Goal: Information Seeking & Learning: Learn about a topic

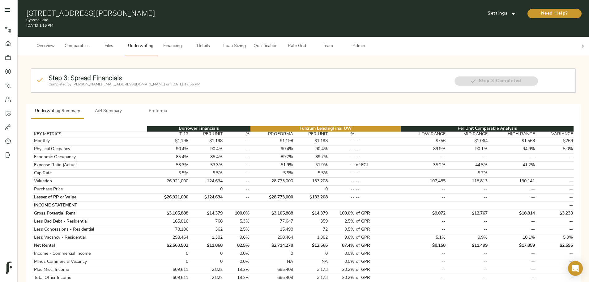
drag, startPoint x: 130, startPoint y: 10, endPoint x: 258, endPoint y: 9, distance: 128.3
click at [258, 9] on div "555 Butterfield Rd, Houston, TX 77090 Cypress Lake September 18, 2025 1:15 PM S…" at bounding box center [303, 18] width 571 height 37
copy h1 "555 Butterfield Rd, Houston, TX 77090"
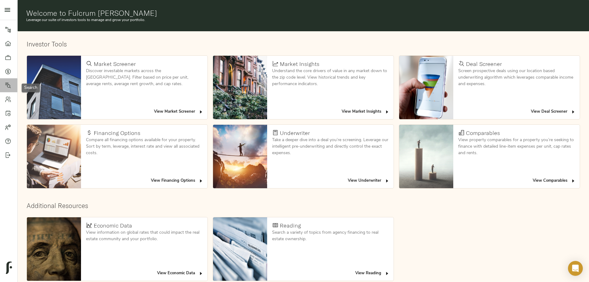
click at [9, 85] on icon at bounding box center [8, 85] width 6 height 6
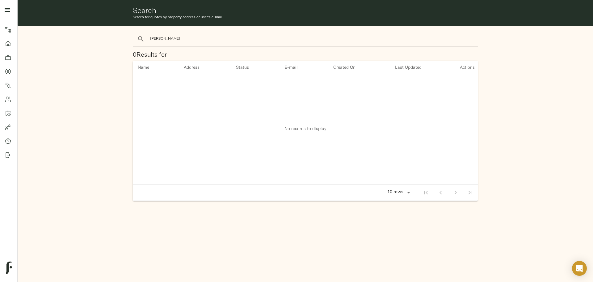
click at [134, 32] on button "search" at bounding box center [141, 39] width 14 height 14
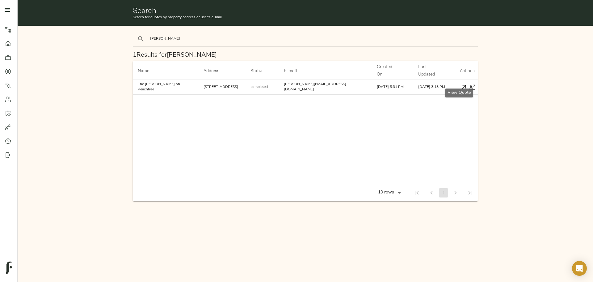
click at [462, 85] on icon "button" at bounding box center [464, 87] width 4 height 4
drag, startPoint x: 191, startPoint y: 42, endPoint x: 113, endPoint y: 40, distance: 78.2
click at [113, 40] on div "byron 1 Results for byron Name arrow_downward Address arrow_downward Status arr…" at bounding box center [305, 116] width 581 height 186
type input "mil"
click at [134, 32] on button "search" at bounding box center [141, 39] width 14 height 14
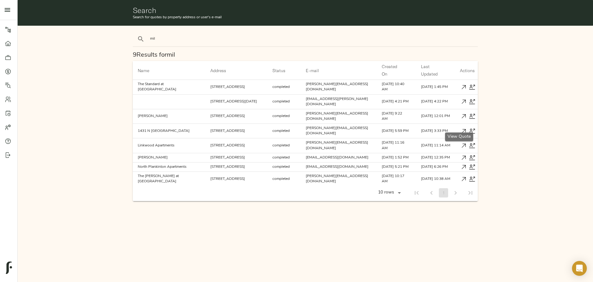
click at [462, 129] on icon "button" at bounding box center [464, 131] width 4 height 4
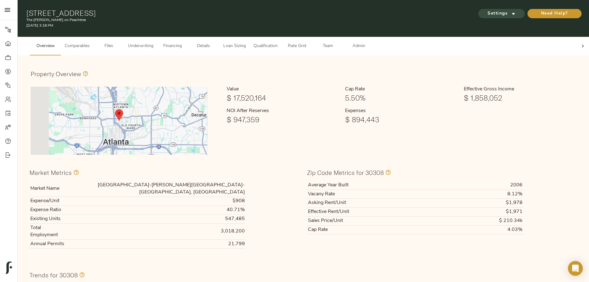
click at [510, 11] on icon "submit" at bounding box center [513, 14] width 6 height 6
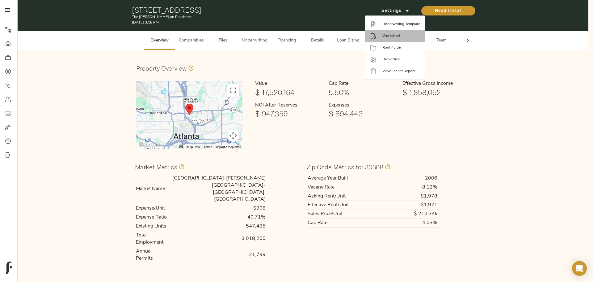
click at [401, 36] on span "Worksheet" at bounding box center [402, 36] width 38 height 6
drag, startPoint x: 295, startPoint y: 56, endPoint x: 287, endPoint y: 55, distance: 8.1
click at [295, 56] on div at bounding box center [296, 141] width 593 height 282
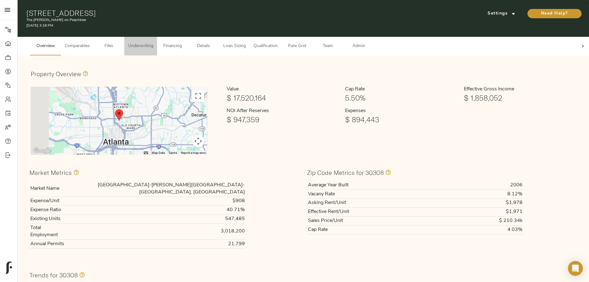
click at [153, 42] on span "Underwriting" at bounding box center [140, 46] width 25 height 8
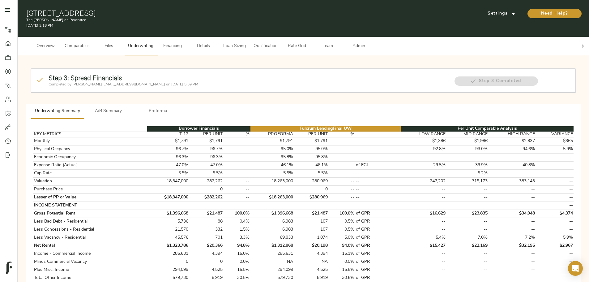
click at [215, 42] on span "Details" at bounding box center [203, 46] width 23 height 8
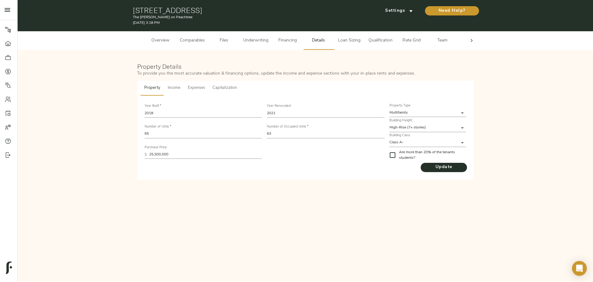
click at [398, 141] on body "The Byron on Peachtree - 549 Peachtree St NE, Atlanta, GA 30308 Pipeline Dashbo…" at bounding box center [296, 141] width 593 height 282
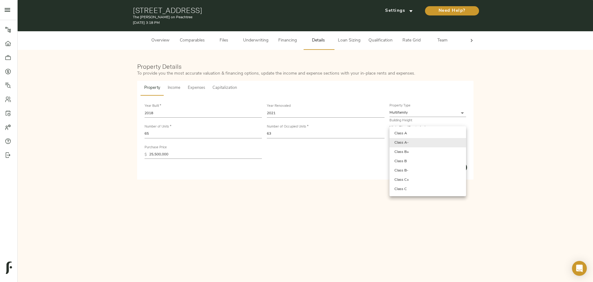
click at [487, 134] on div at bounding box center [296, 141] width 593 height 282
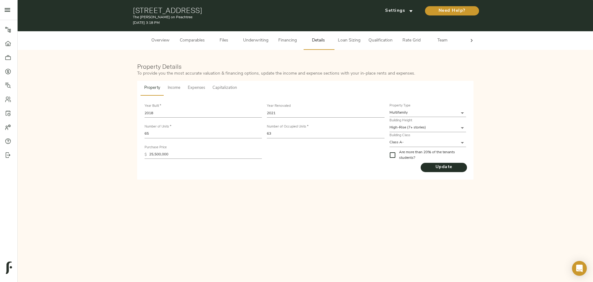
click at [430, 91] on div "Property Income Expenses Capitalization Year Built   * 2018 Year Renovated 2021…" at bounding box center [305, 130] width 337 height 99
click at [250, 42] on span "Underwriting" at bounding box center [255, 41] width 25 height 8
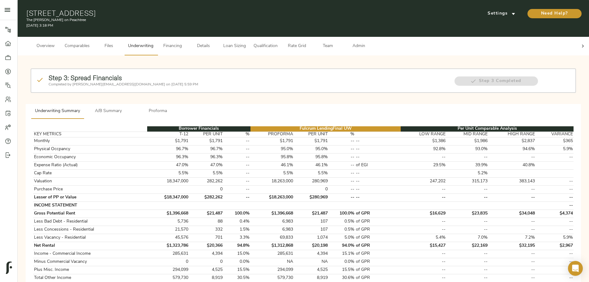
click at [179, 107] on span "Proforma" at bounding box center [158, 111] width 42 height 8
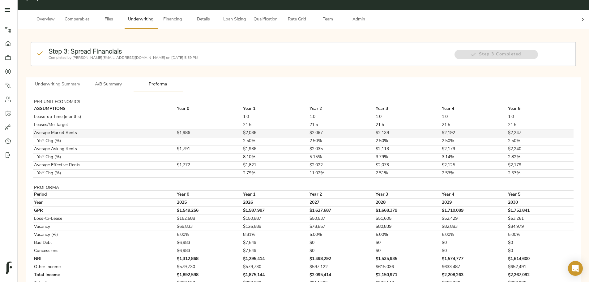
scroll to position [52, 0]
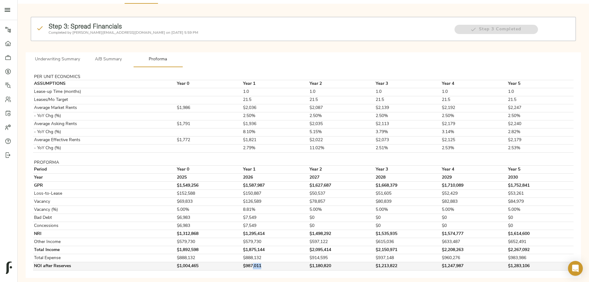
drag, startPoint x: 274, startPoint y: 258, endPoint x: 289, endPoint y: 256, distance: 15.9
click at [289, 262] on td "$987,011" at bounding box center [275, 266] width 66 height 8
click at [312, 262] on td "$1,180,820" at bounding box center [341, 266] width 66 height 8
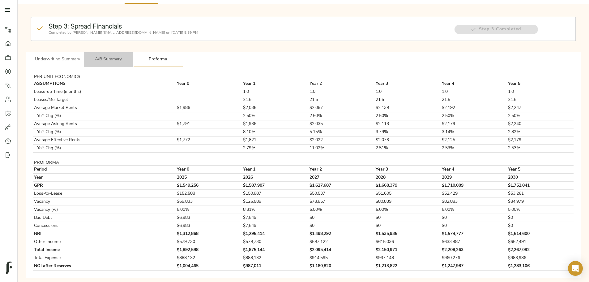
click at [129, 56] on span "A/B Summary" at bounding box center [108, 60] width 42 height 8
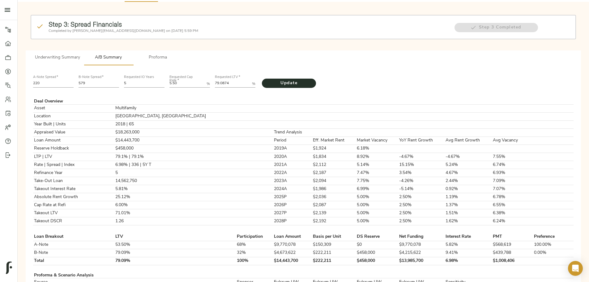
scroll to position [155, 0]
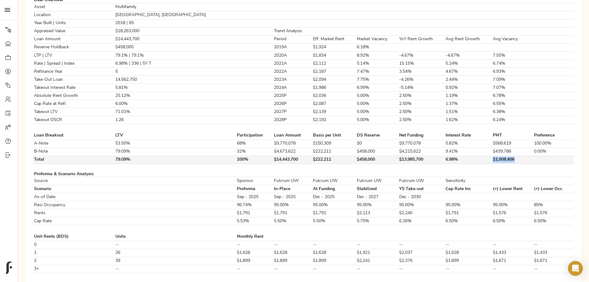
drag, startPoint x: 409, startPoint y: 175, endPoint x: 450, endPoint y: 171, distance: 41.6
click at [450, 163] on tr "Total 79.09% 100% $14,443,700 $222,211 $458,000 $13,985,700 6.98% $1,008,406" at bounding box center [303, 159] width 540 height 8
click at [492, 163] on td "$1,008,406" at bounding box center [512, 159] width 41 height 8
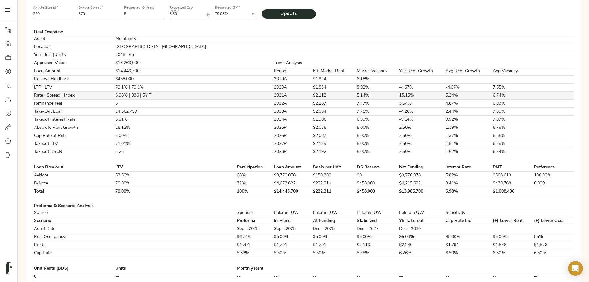
scroll to position [31, 0]
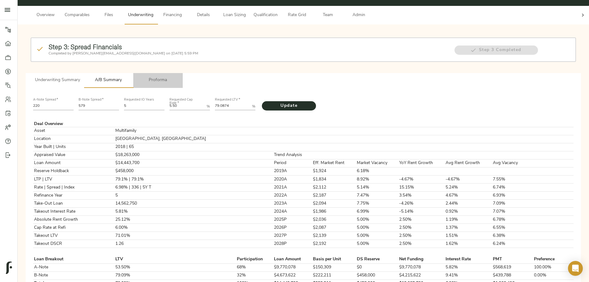
click at [179, 76] on span "Proforma" at bounding box center [158, 80] width 42 height 8
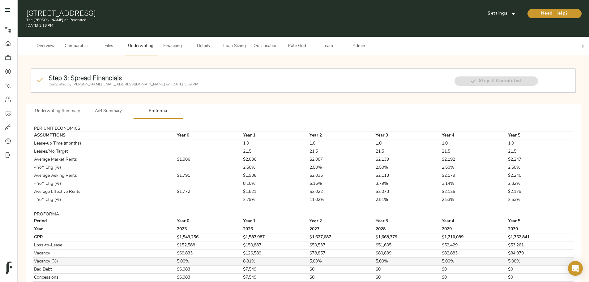
scroll to position [52, 0]
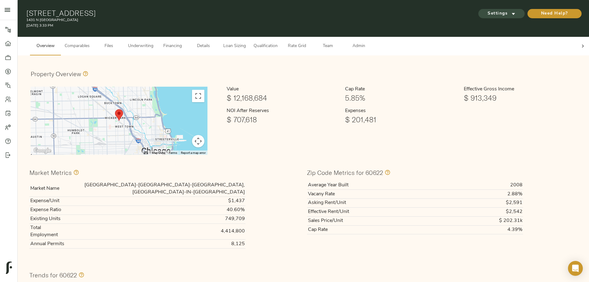
click at [484, 10] on span "Settings" at bounding box center [501, 14] width 34 height 8
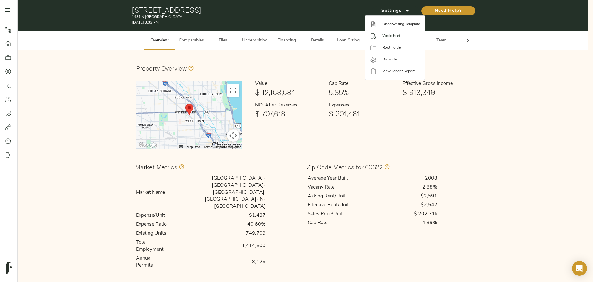
click at [391, 36] on span "Worksheet" at bounding box center [402, 36] width 38 height 6
